Goal: Task Accomplishment & Management: Use online tool/utility

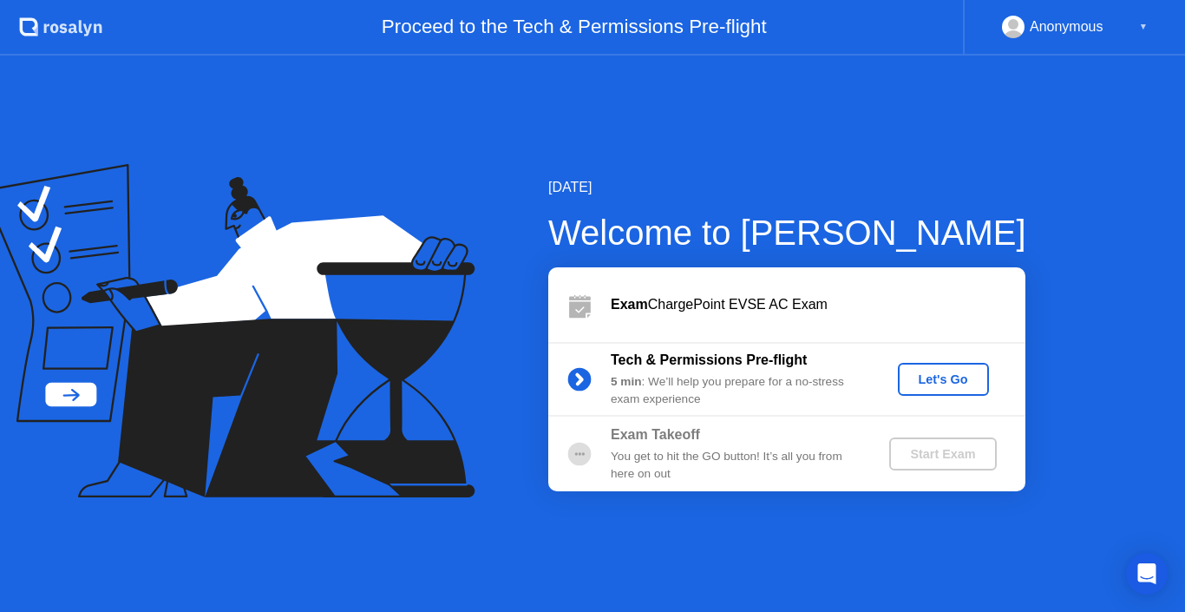
click at [936, 372] on div "Let's Go" at bounding box center [943, 379] width 77 height 14
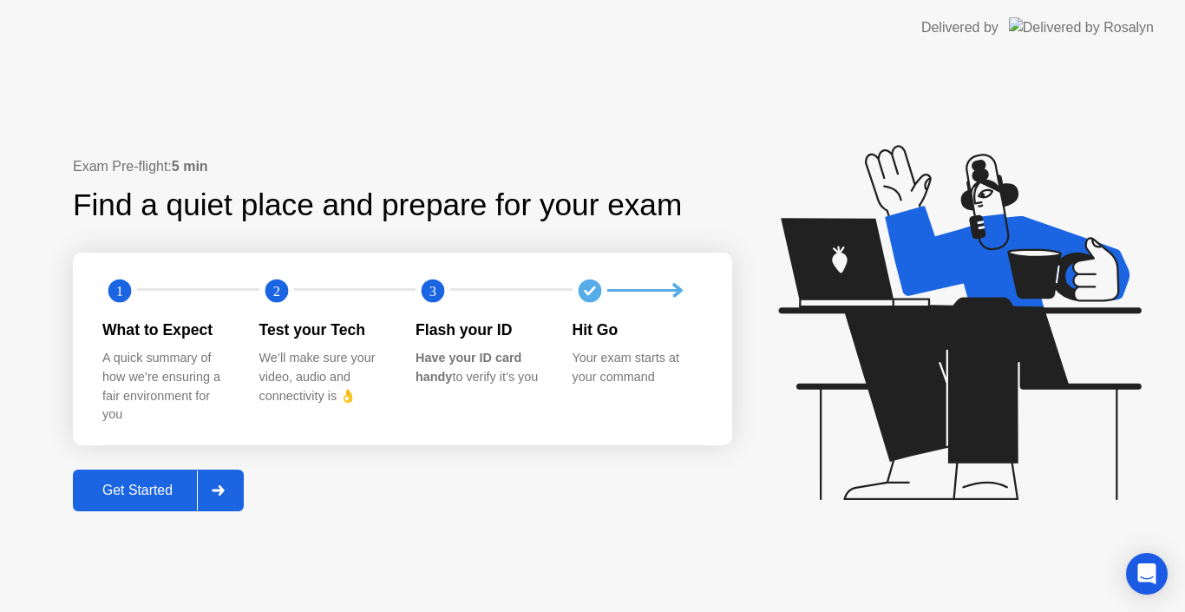
click at [161, 496] on div "Get Started" at bounding box center [137, 490] width 119 height 16
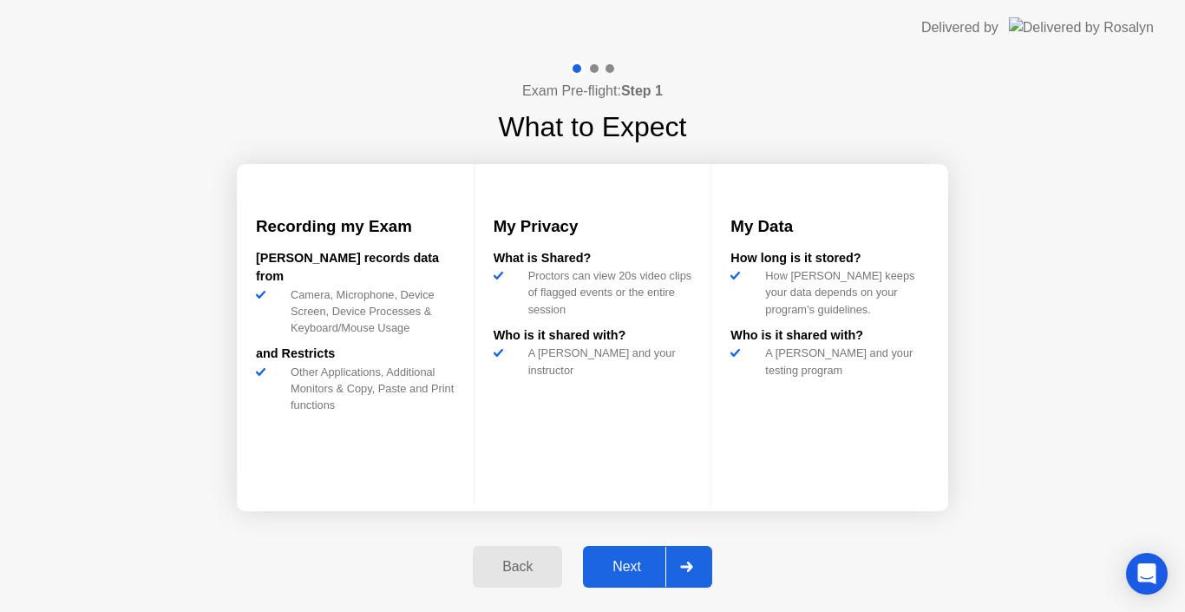
click at [649, 564] on div "Next" at bounding box center [626, 567] width 77 height 16
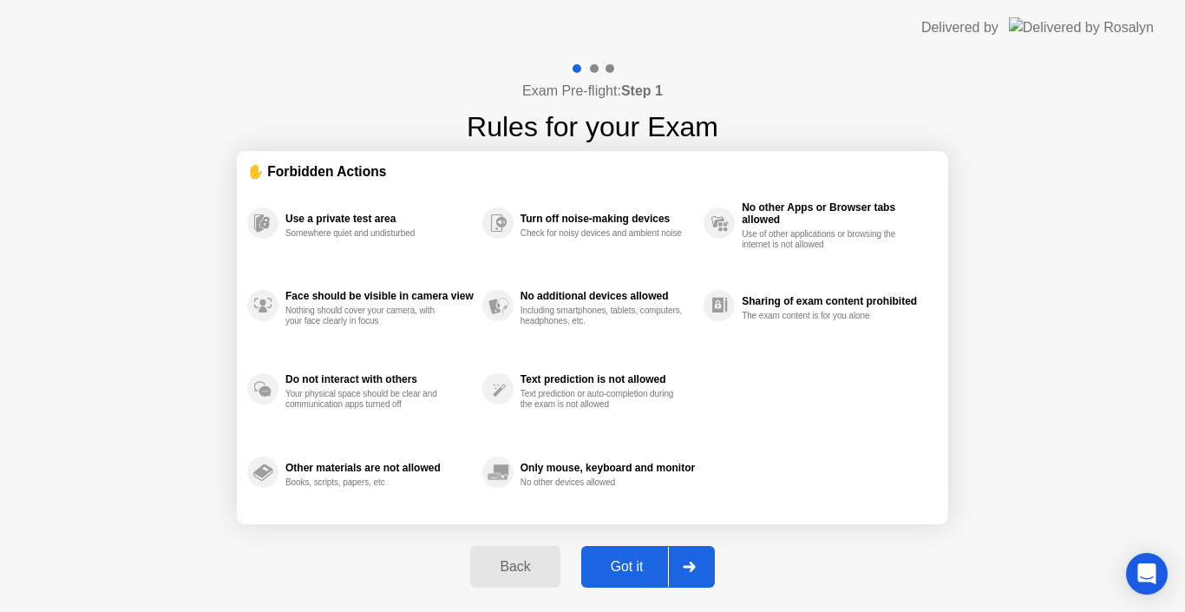
click at [695, 567] on icon at bounding box center [689, 566] width 12 height 10
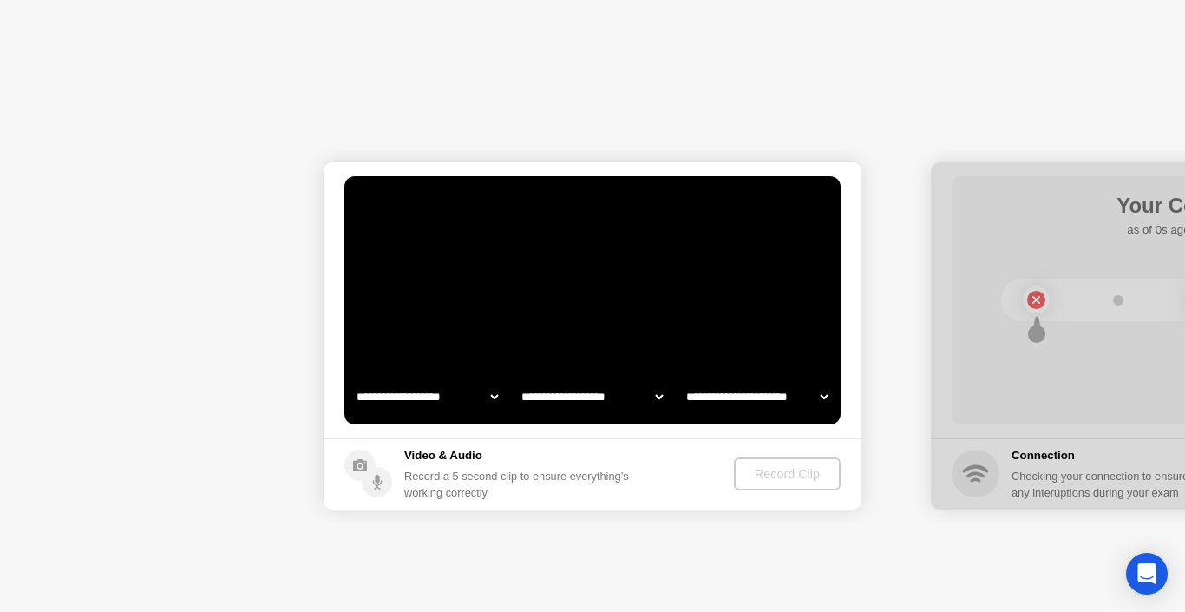
select select "**********"
select select "*******"
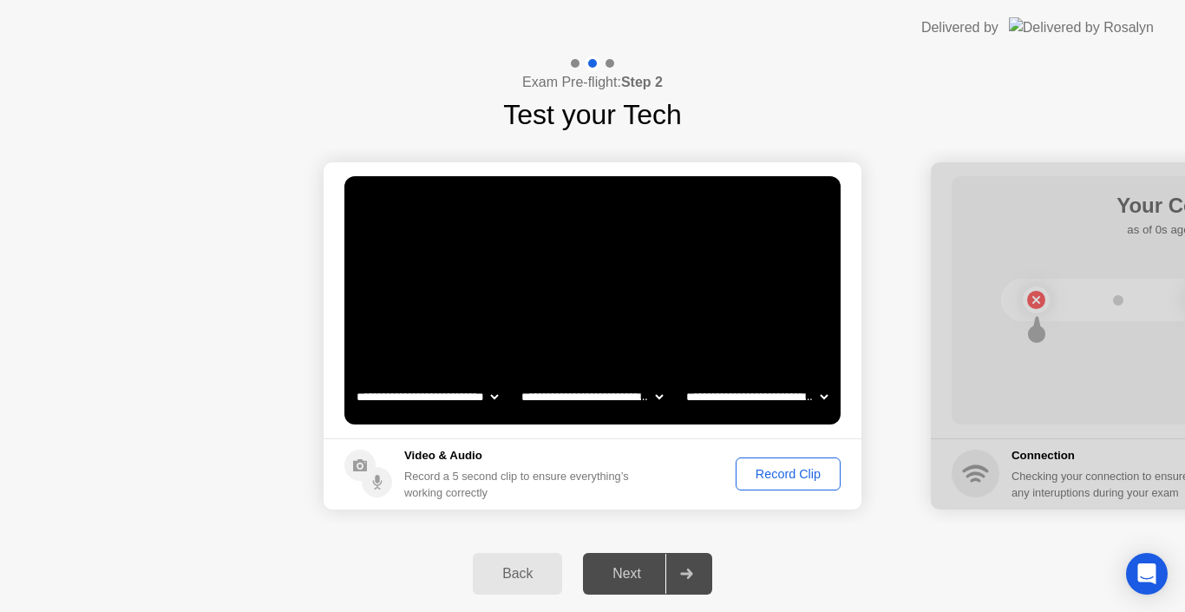
click at [822, 396] on select "**********" at bounding box center [757, 396] width 148 height 35
click at [653, 395] on select "**********" at bounding box center [592, 396] width 148 height 35
click at [846, 548] on div "Back Next" at bounding box center [592, 573] width 1185 height 76
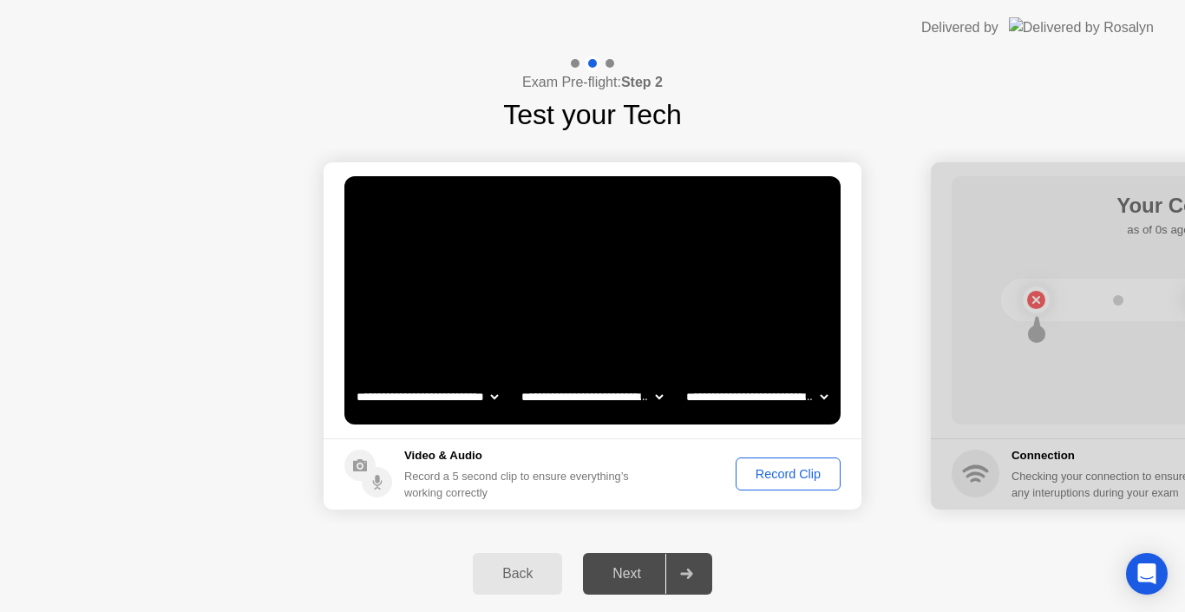
click at [778, 478] on div "Record Clip" at bounding box center [788, 474] width 93 height 14
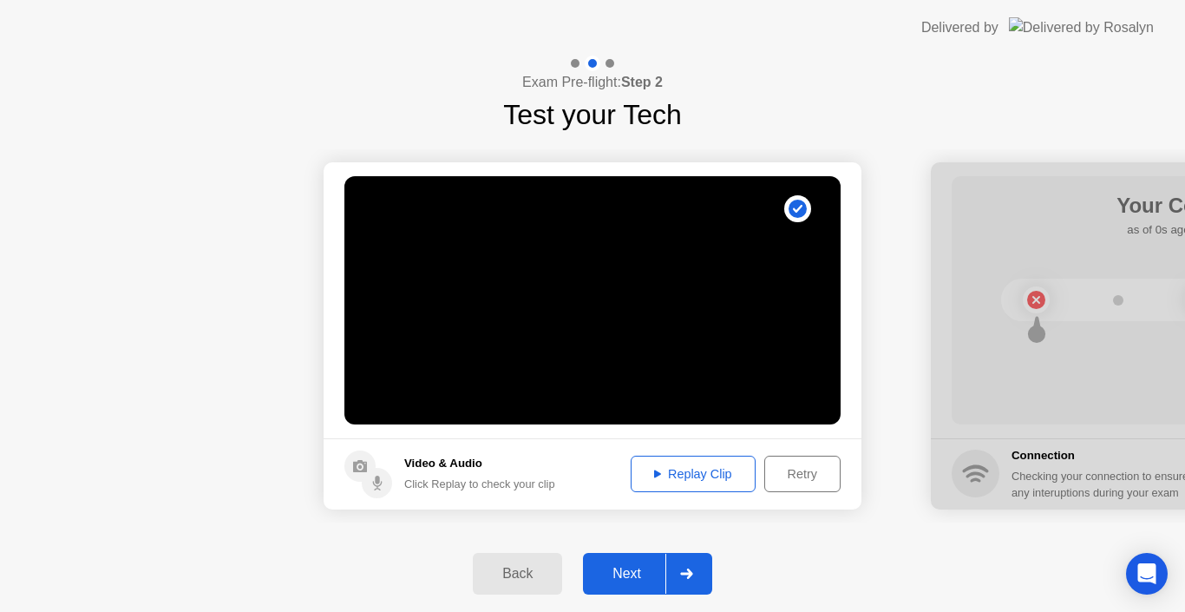
click at [698, 473] on div "Replay Clip" at bounding box center [693, 474] width 113 height 14
click at [684, 475] on div "Replay Clip" at bounding box center [693, 474] width 113 height 14
click at [646, 569] on div "Next" at bounding box center [626, 574] width 77 height 16
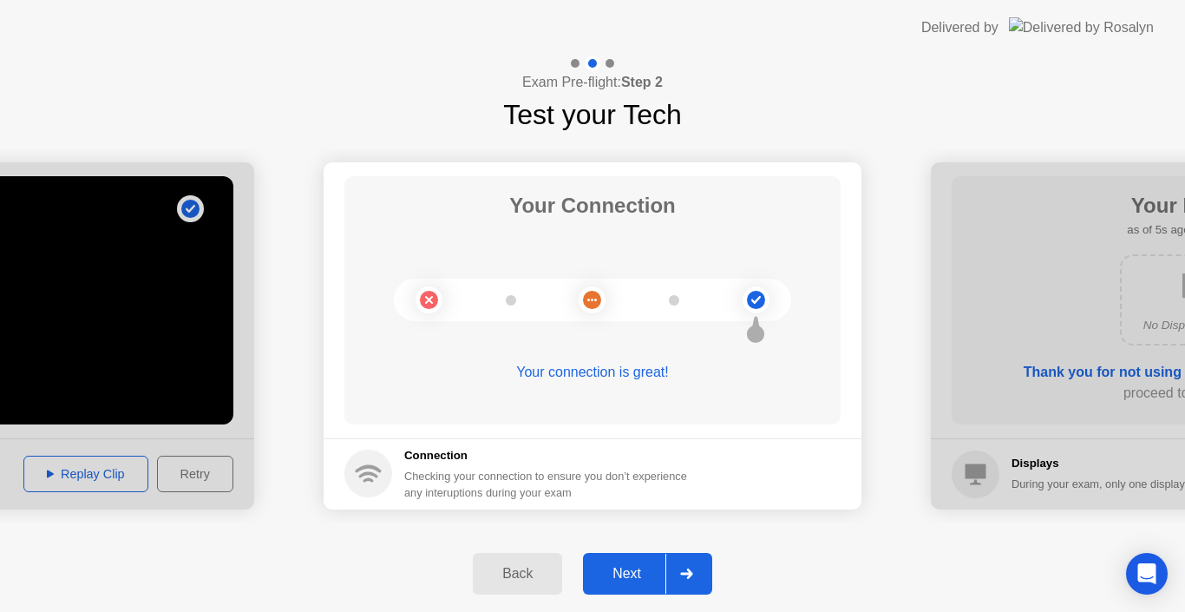
click at [646, 569] on div "Next" at bounding box center [626, 574] width 77 height 16
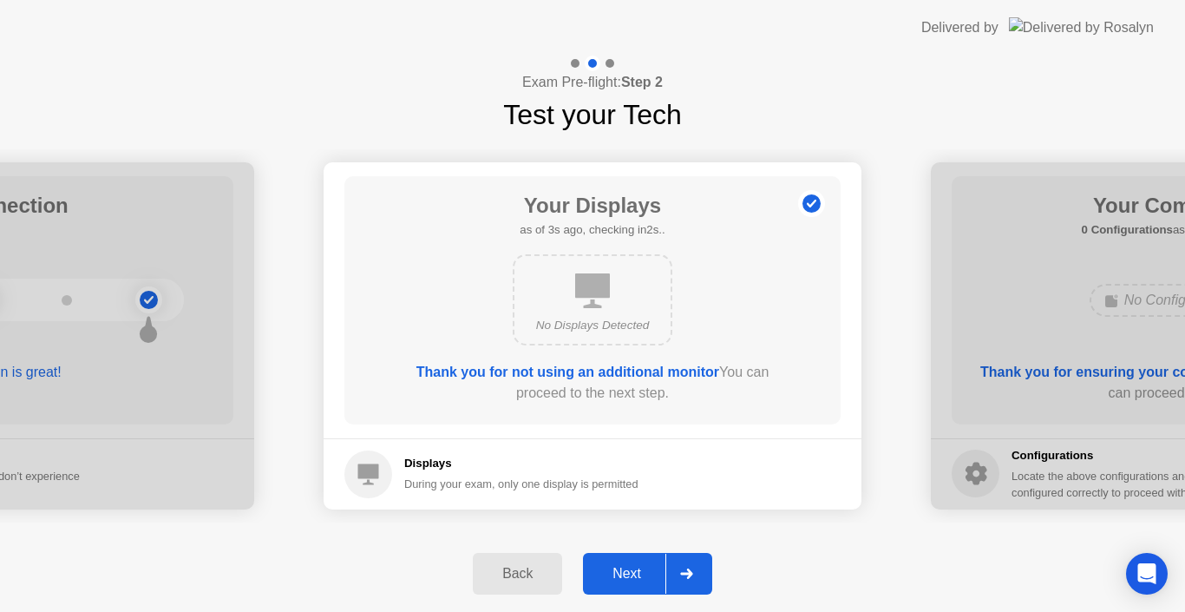
click at [646, 569] on div "Next" at bounding box center [626, 574] width 77 height 16
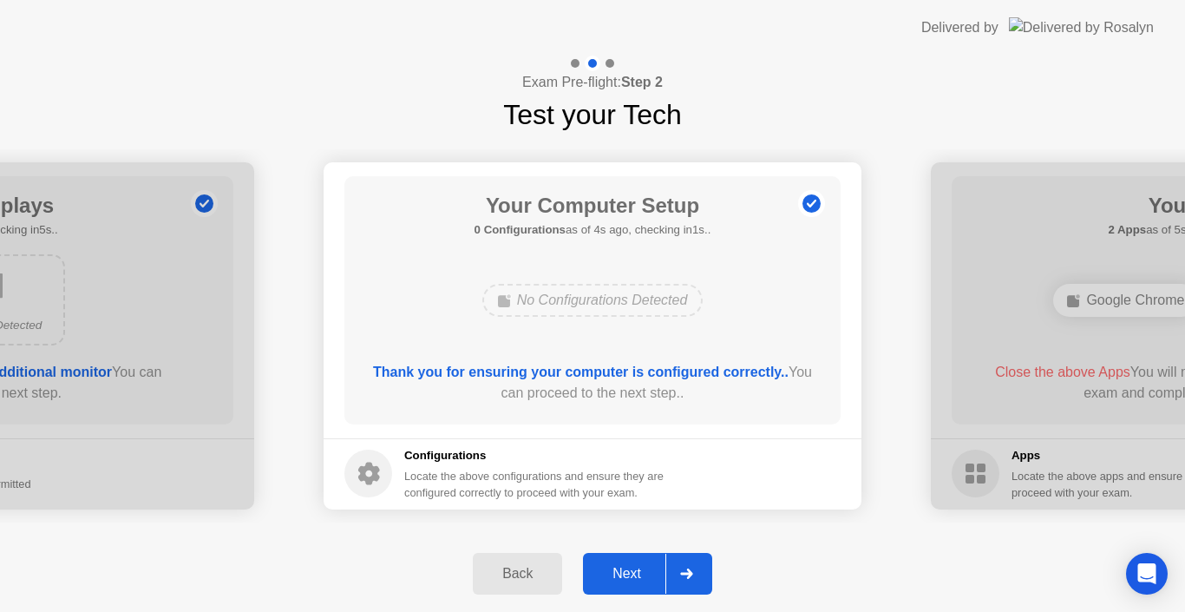
click at [646, 569] on div "Next" at bounding box center [626, 574] width 77 height 16
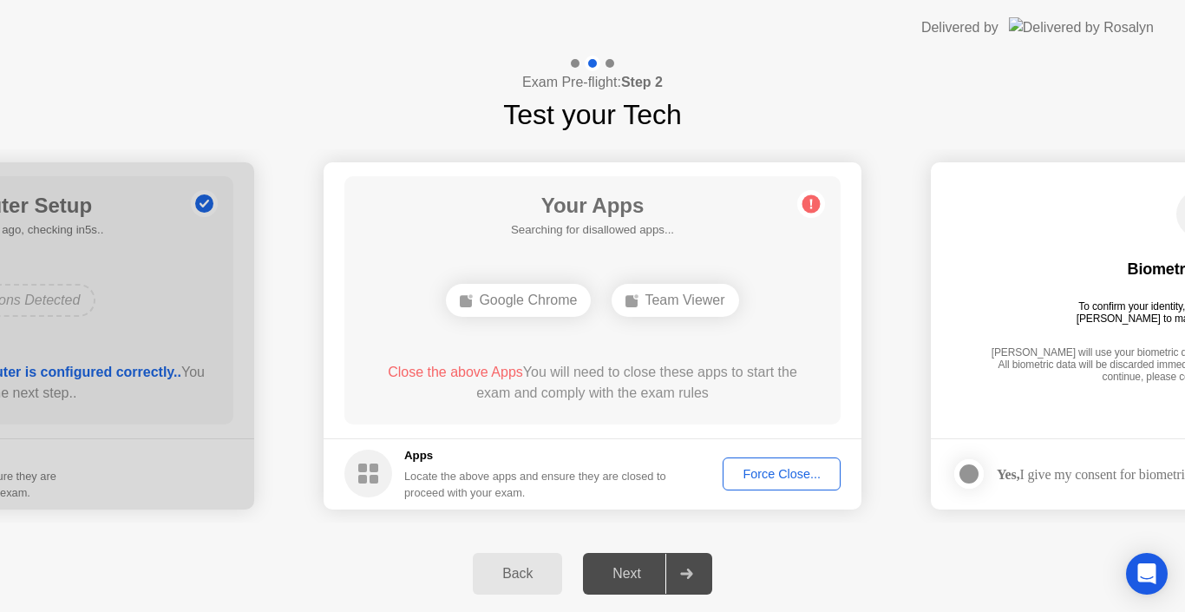
click at [795, 476] on div "Force Close..." at bounding box center [782, 474] width 106 height 14
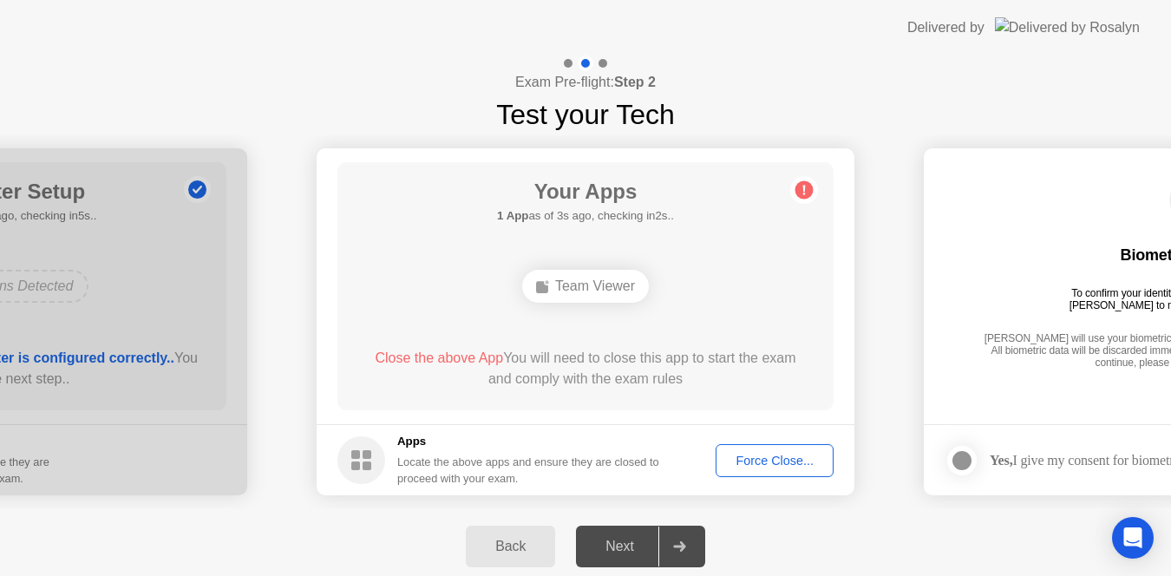
click at [776, 456] on div "Force Close..." at bounding box center [775, 461] width 106 height 14
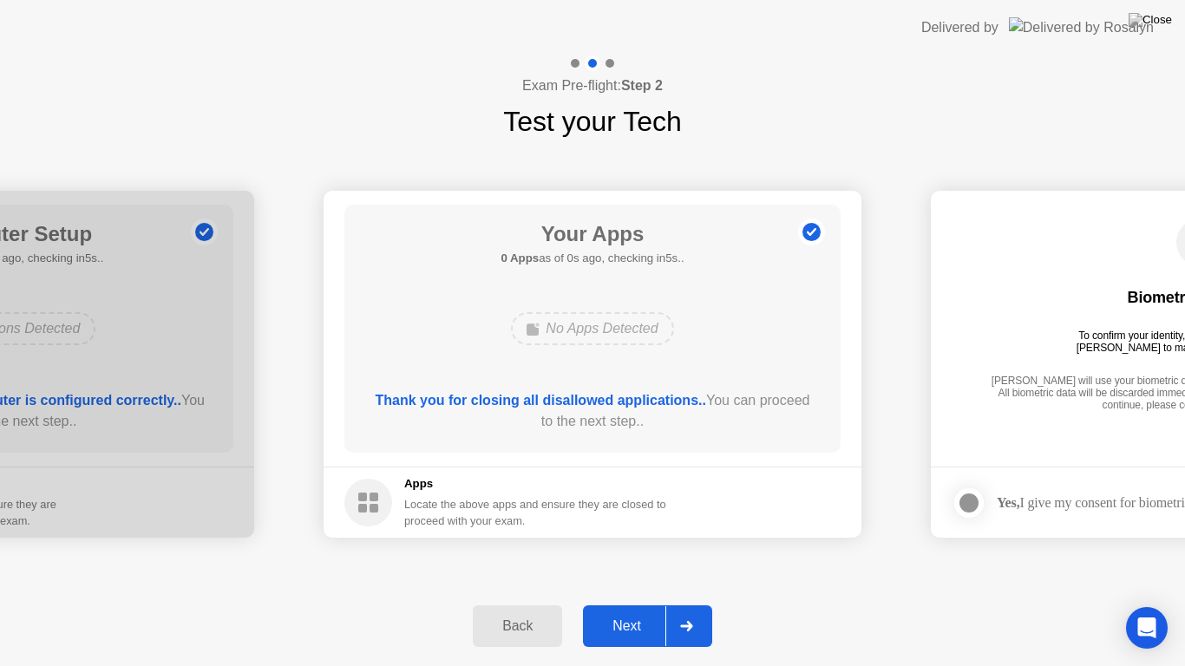
click at [614, 611] on div "Next" at bounding box center [626, 627] width 77 height 16
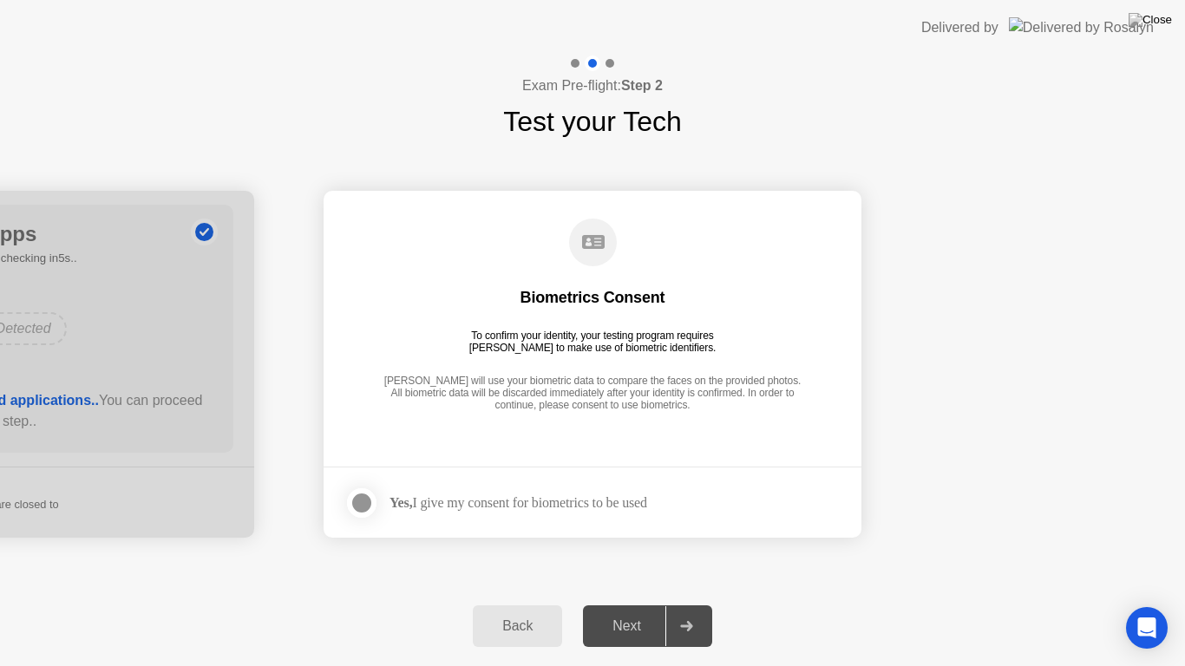
click at [360, 502] on div at bounding box center [361, 503] width 21 height 21
click at [637, 611] on div "Next" at bounding box center [626, 627] width 77 height 16
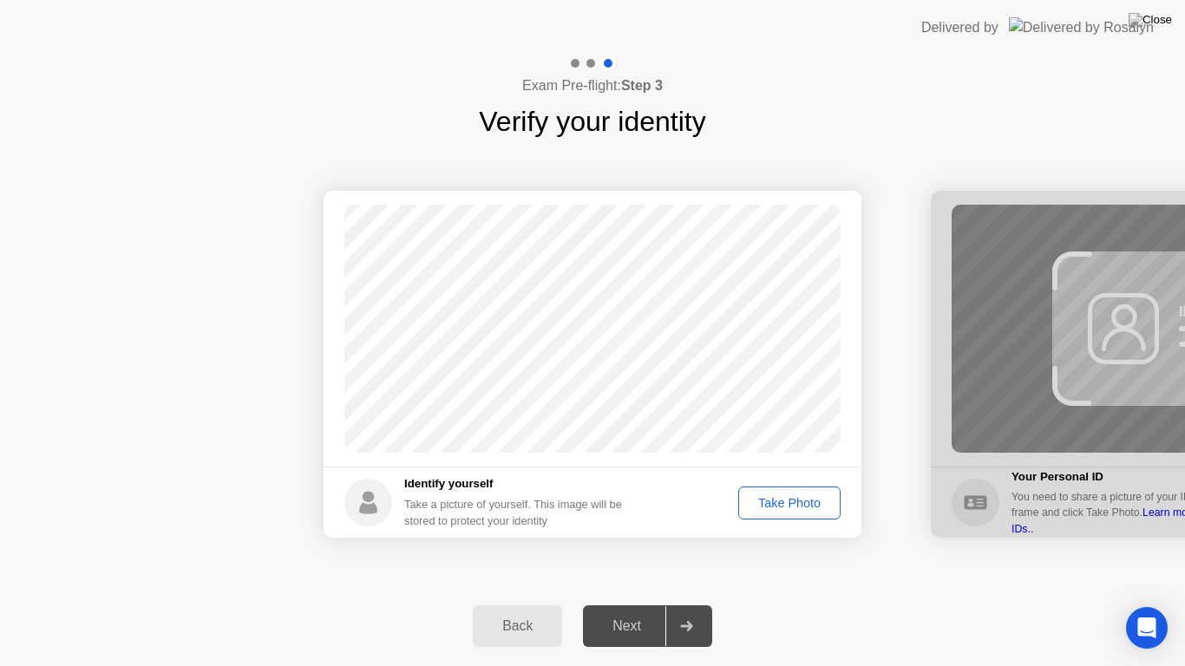
click at [787, 499] on div "Take Photo" at bounding box center [789, 503] width 90 height 14
click at [652, 611] on div "Next" at bounding box center [626, 627] width 77 height 16
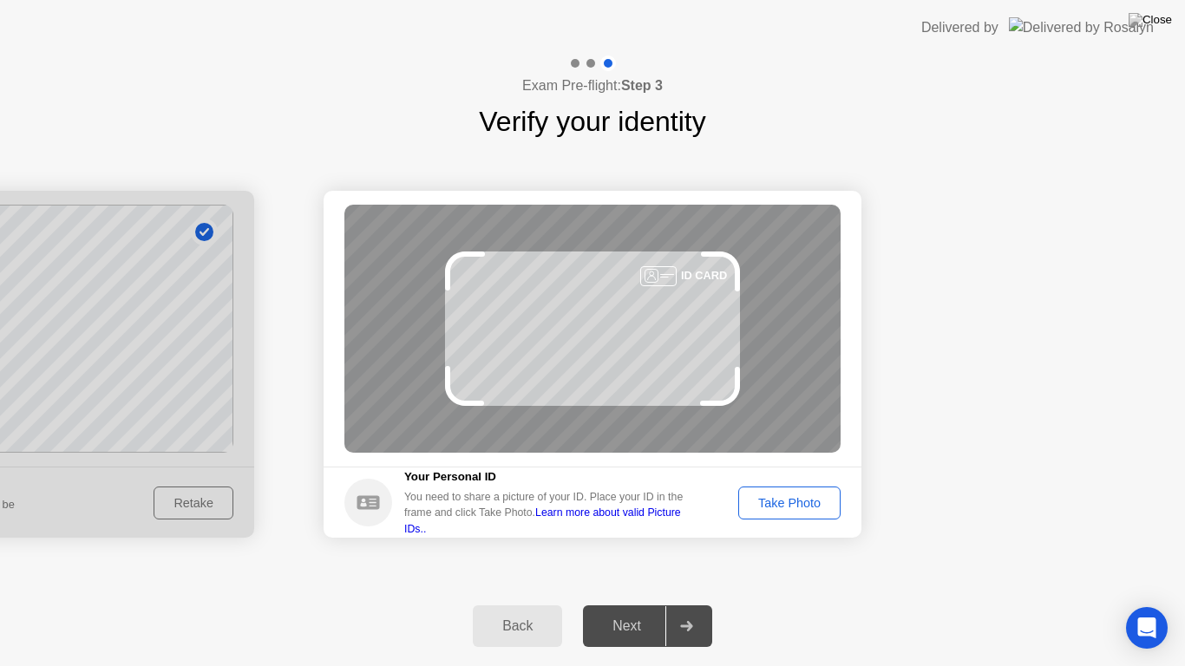
click at [788, 506] on div "Take Photo" at bounding box center [789, 503] width 90 height 14
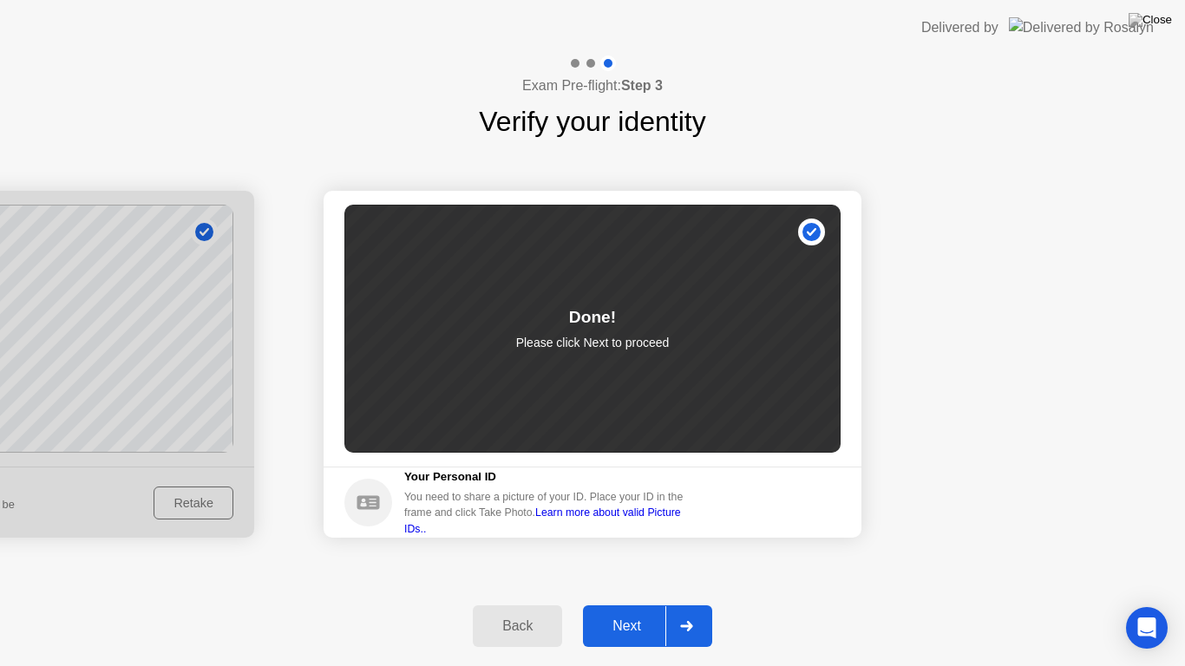
click at [632, 611] on div "Next" at bounding box center [626, 627] width 77 height 16
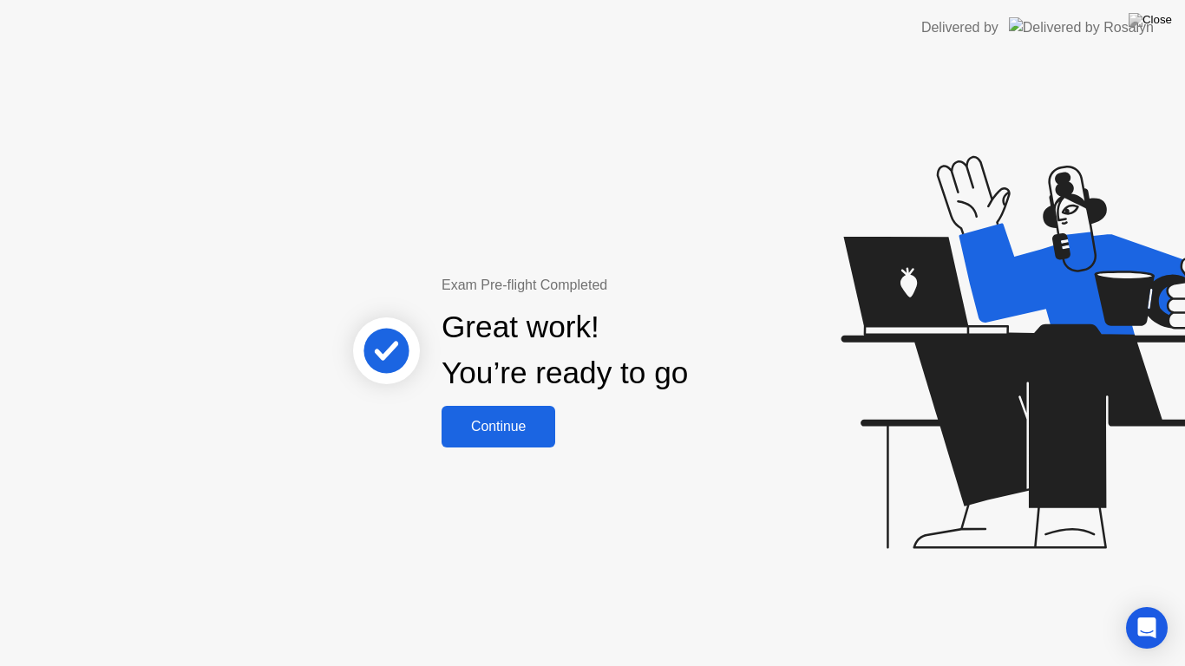
click at [489, 415] on button "Continue" at bounding box center [499, 427] width 114 height 42
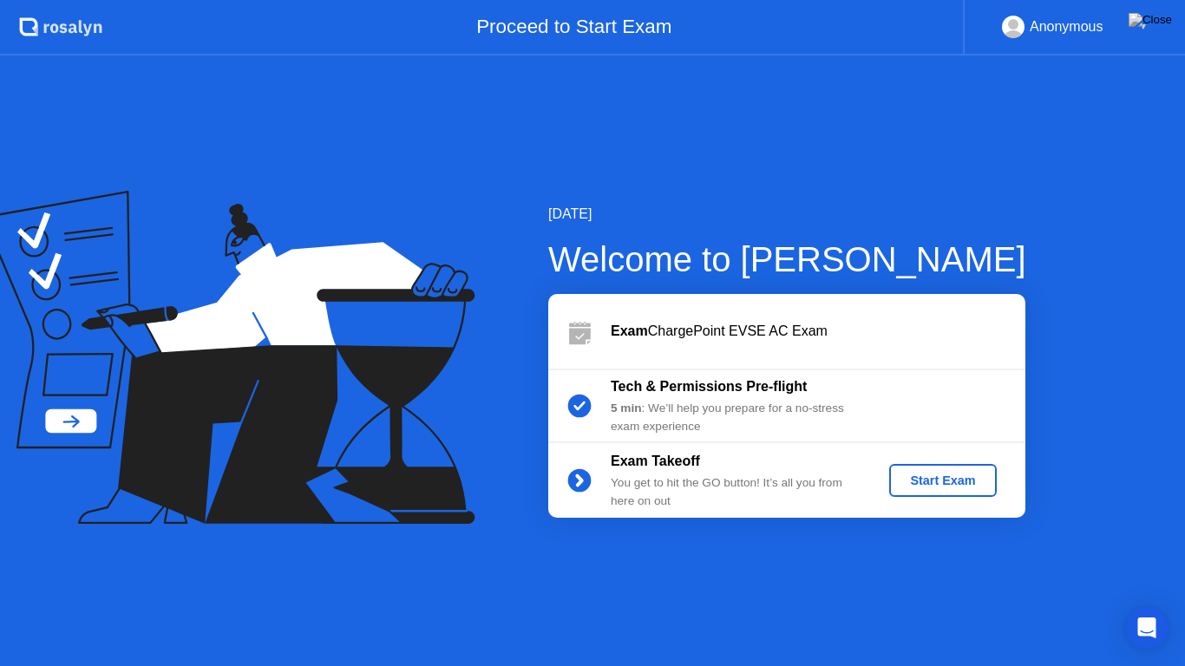
click at [918, 481] on div "Start Exam" at bounding box center [942, 481] width 93 height 14
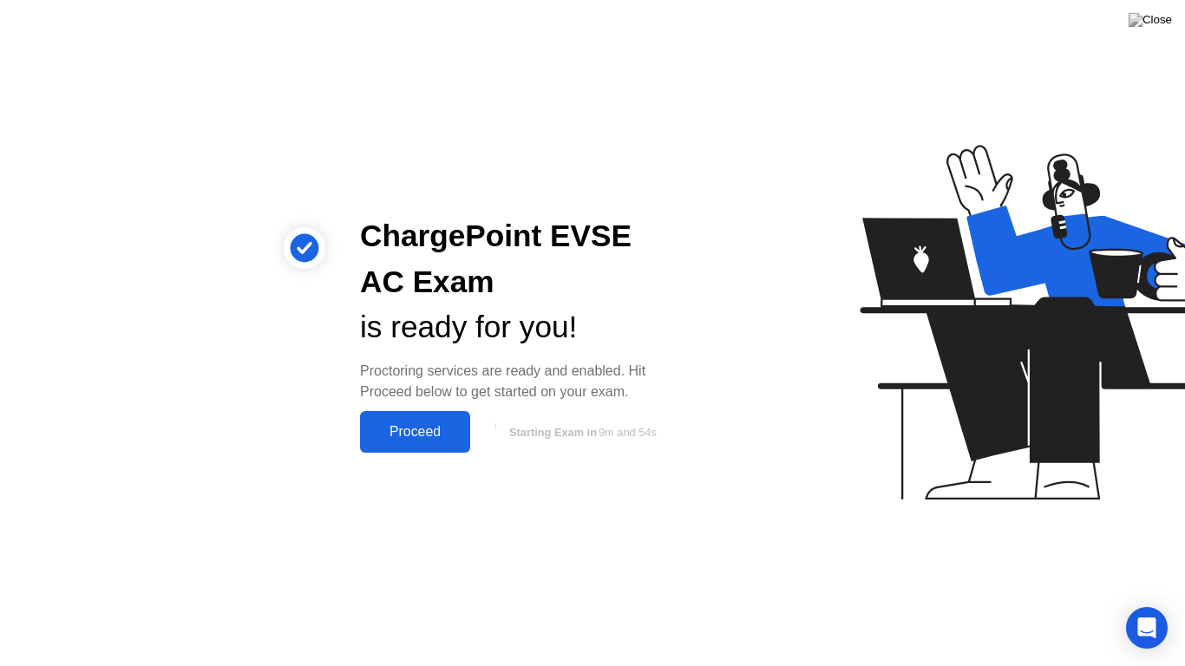
click at [440, 430] on div "Proceed" at bounding box center [415, 432] width 100 height 16
